Goal: Information Seeking & Learning: Stay updated

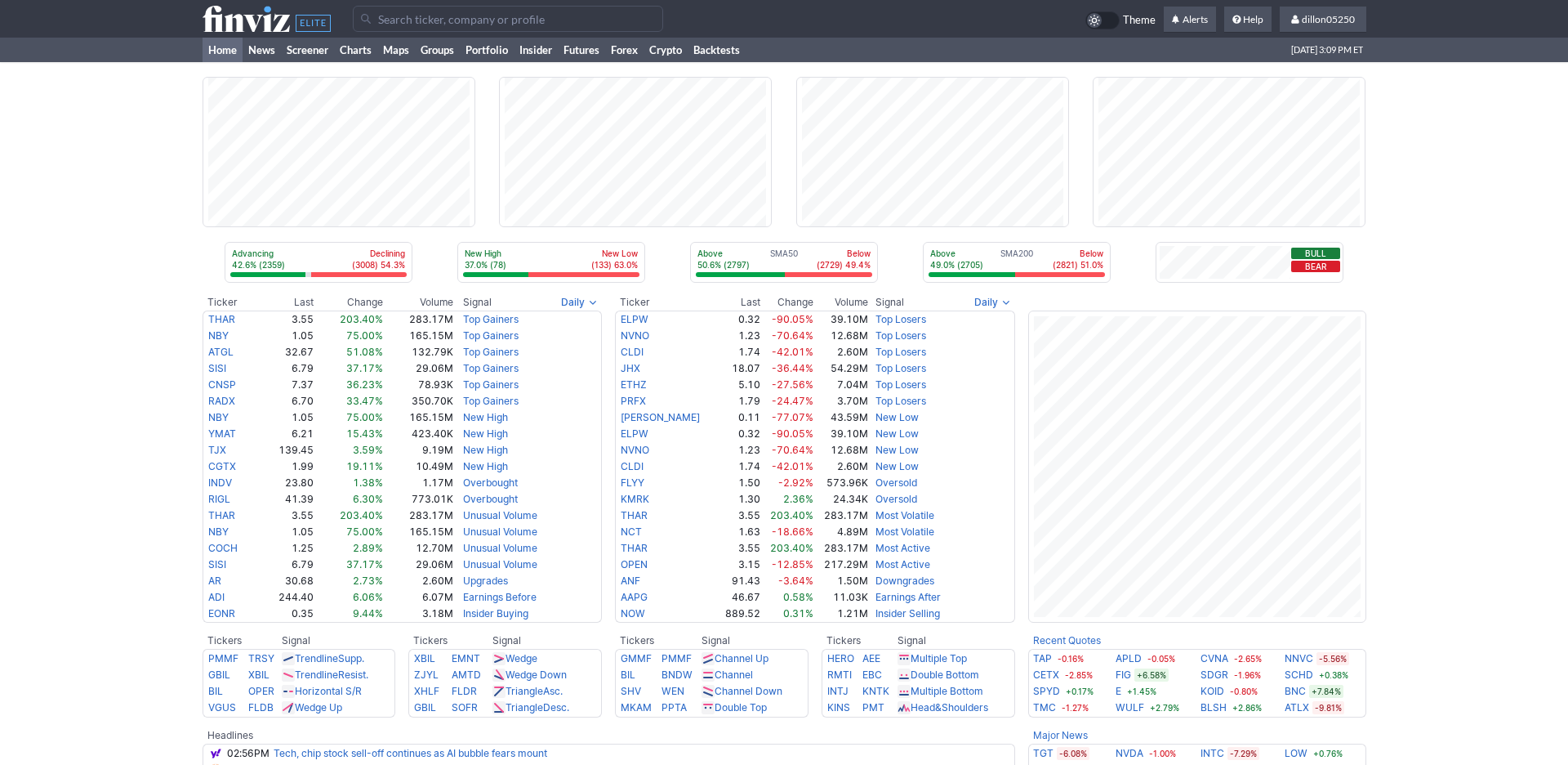
drag, startPoint x: 147, startPoint y: 201, endPoint x: 95, endPoint y: 222, distance: 56.1
click at [95, 222] on div "Advancing 42.6% (2359) Declining (3008) 54.3% New High 37.0% (78) New Low (133)…" at bounding box center [784, 628] width 1568 height 1133
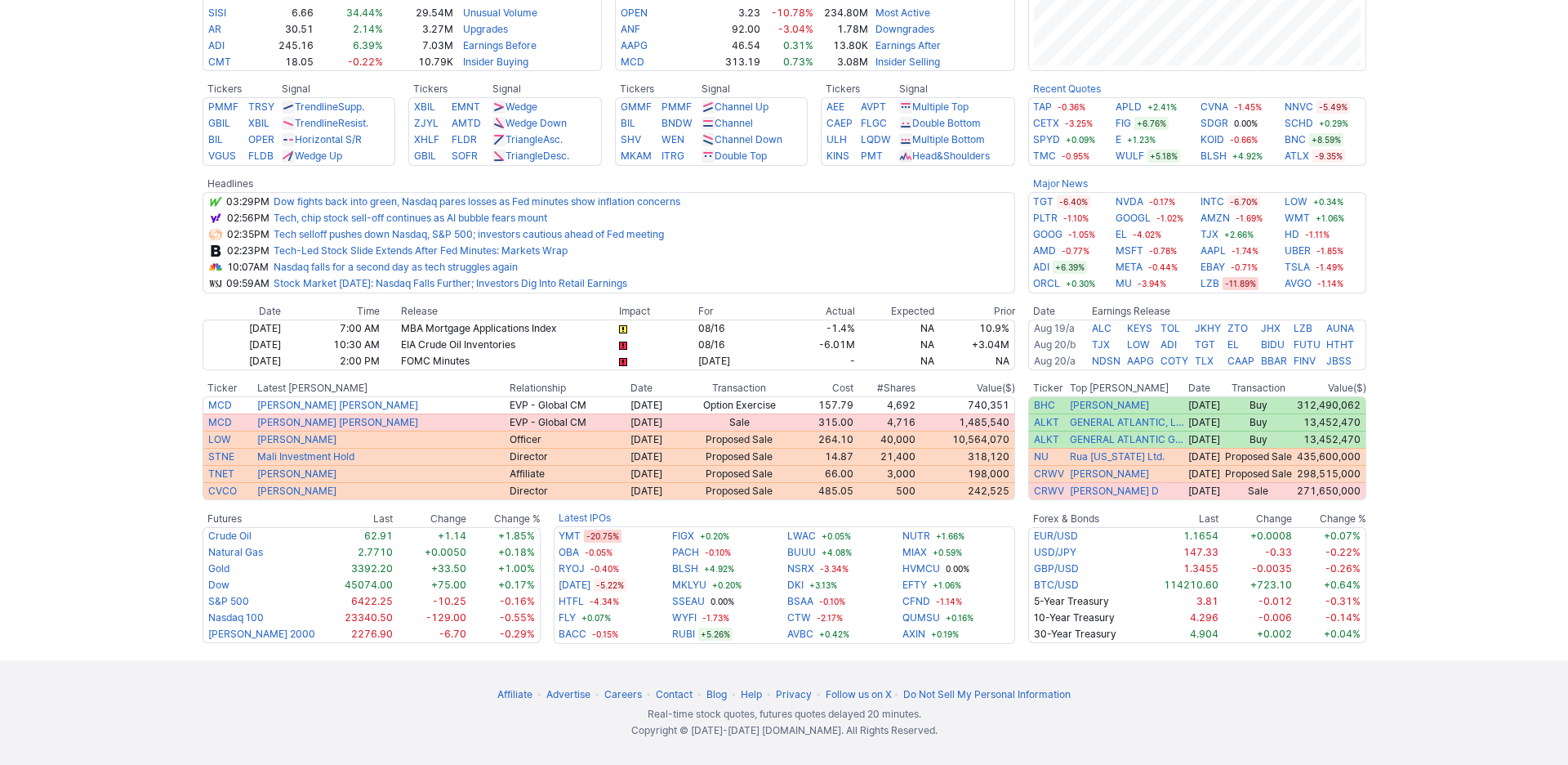
scroll to position [925, 0]
